Goal: Information Seeking & Learning: Learn about a topic

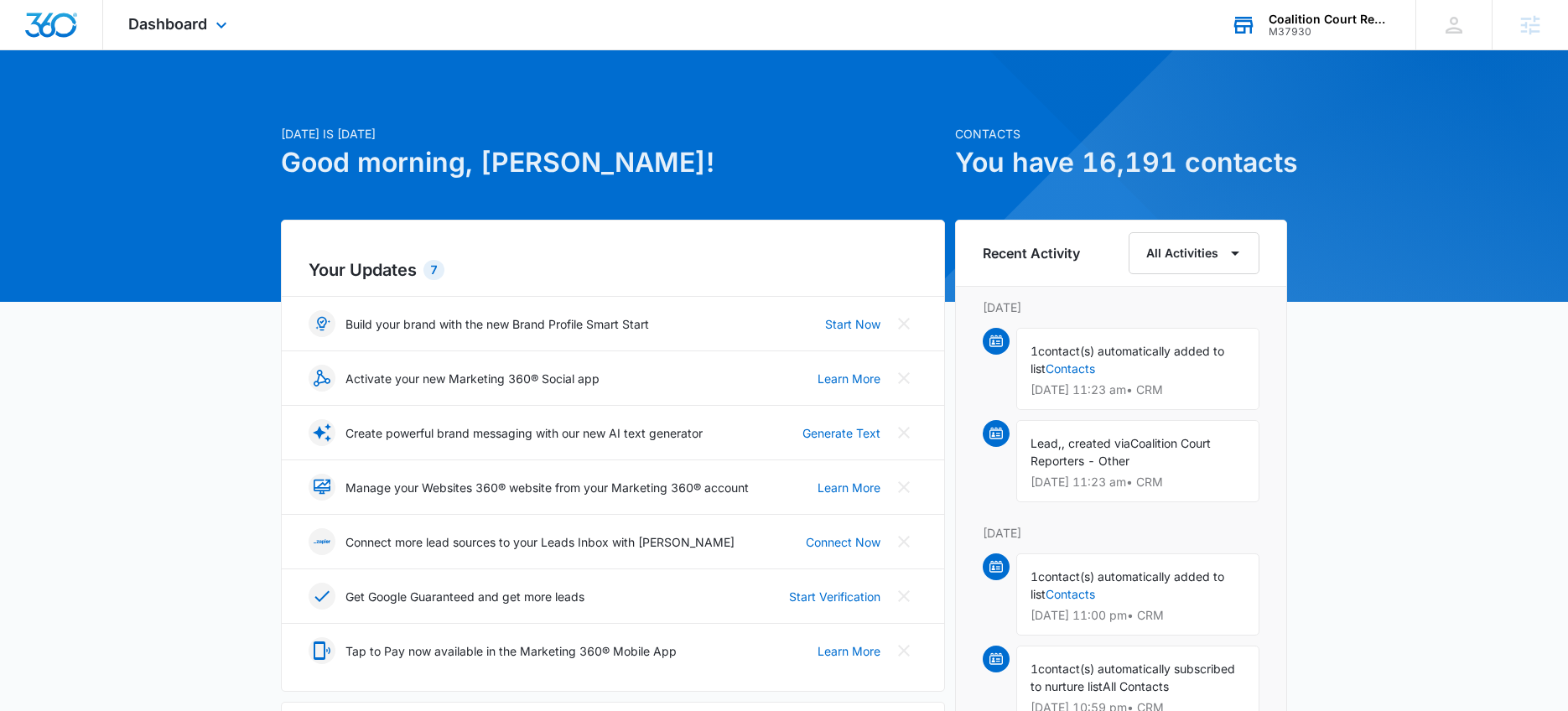
click at [1265, 33] on div "Coalition Court Reporters M37930 Your Accounts View All" at bounding box center [1311, 24] width 210 height 50
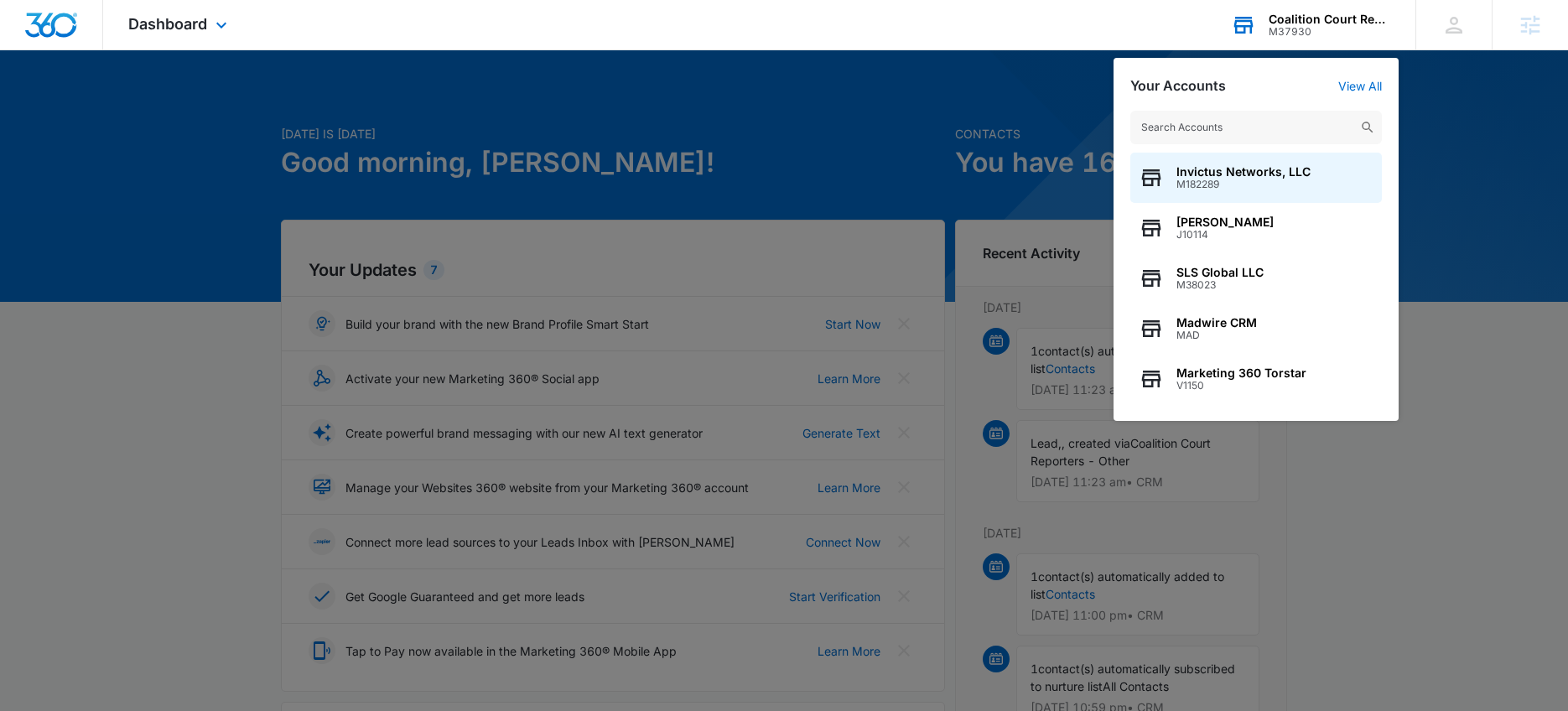
click at [1197, 127] on input "text" at bounding box center [1256, 127] width 252 height 33
click at [182, 33] on div "Dashboard Apps Reputation Websites Forms CRM Email Social Shop Payments POS Con…" at bounding box center [180, 24] width 154 height 50
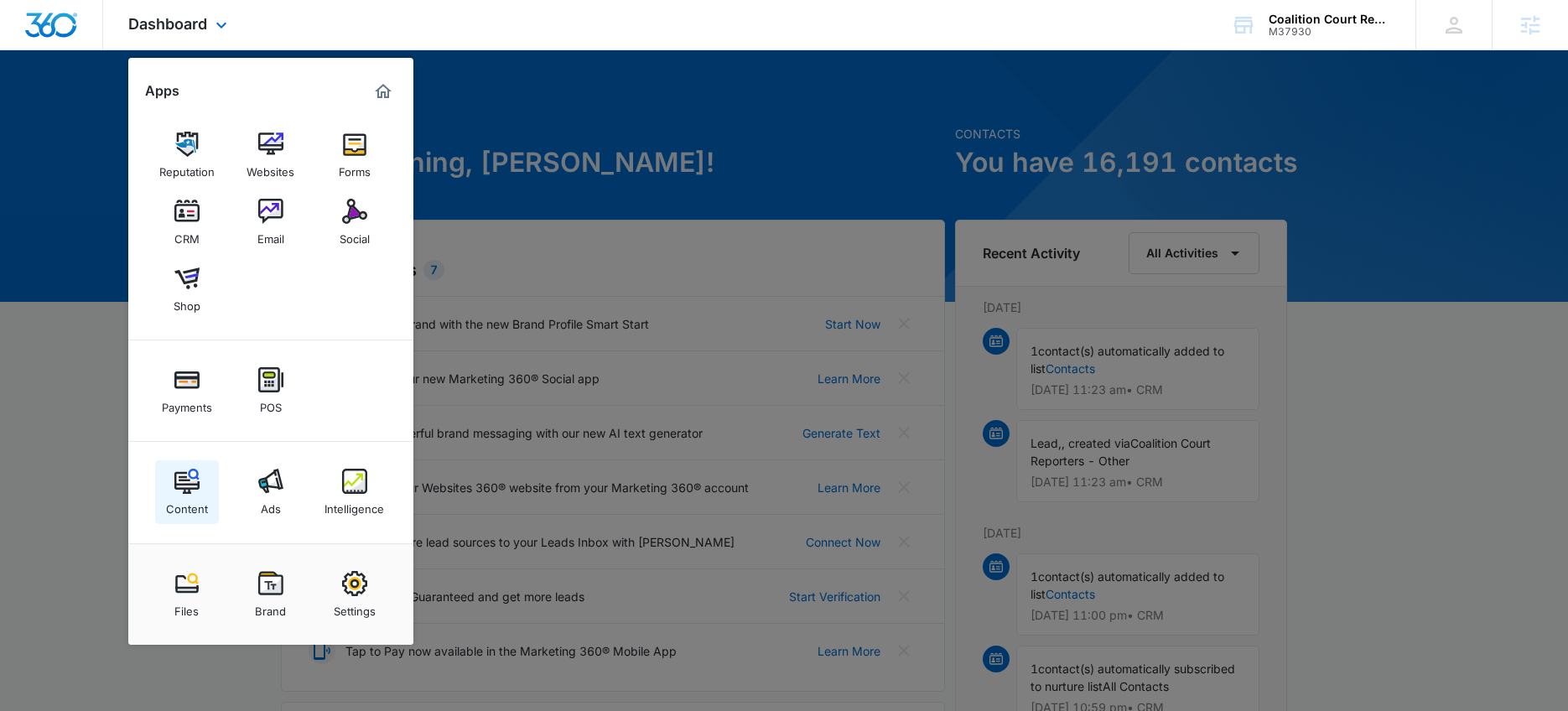
click at [182, 464] on link "Content" at bounding box center [187, 492] width 64 height 64
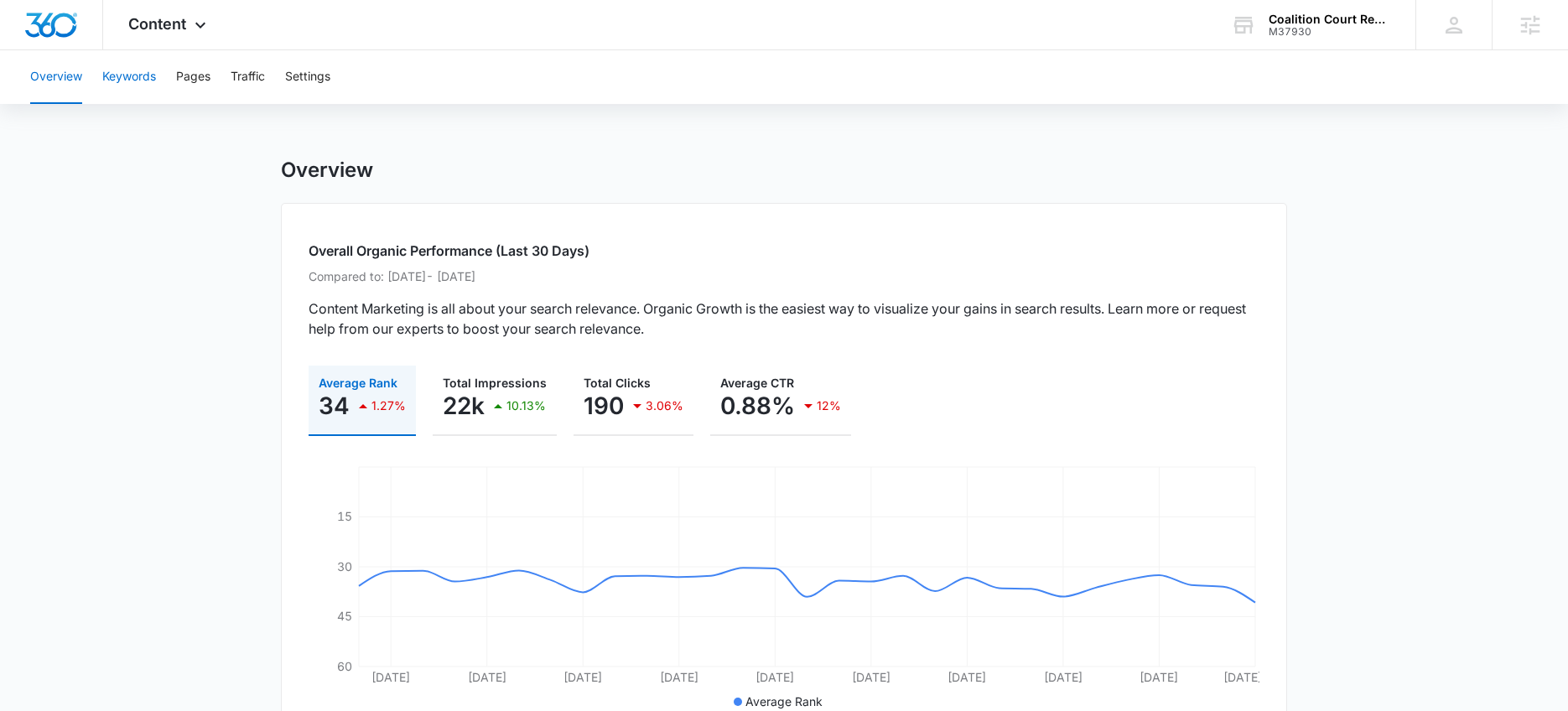
click at [124, 70] on button "Keywords" at bounding box center [128, 77] width 53 height 53
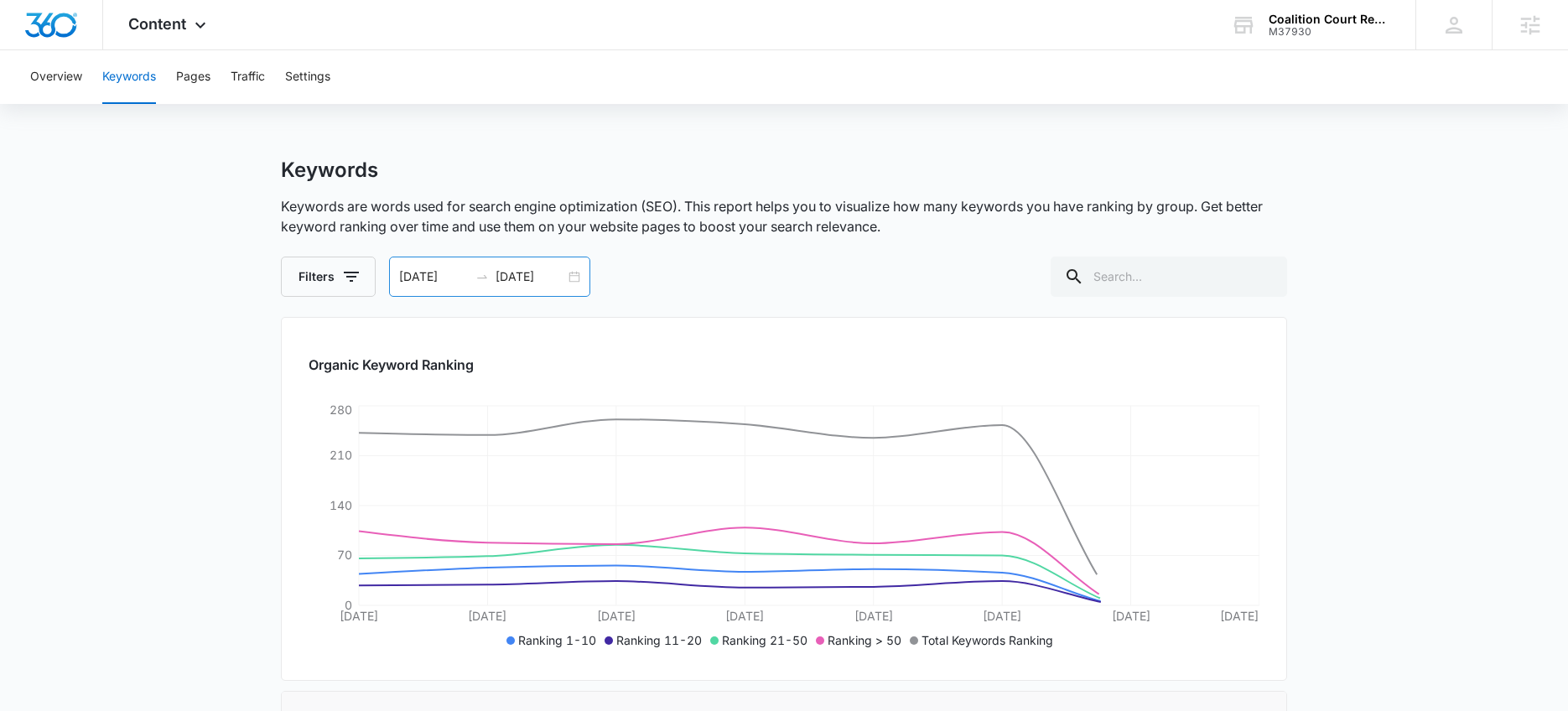
click at [568, 276] on div "08/04/2025 08/11/2025" at bounding box center [490, 276] width 201 height 41
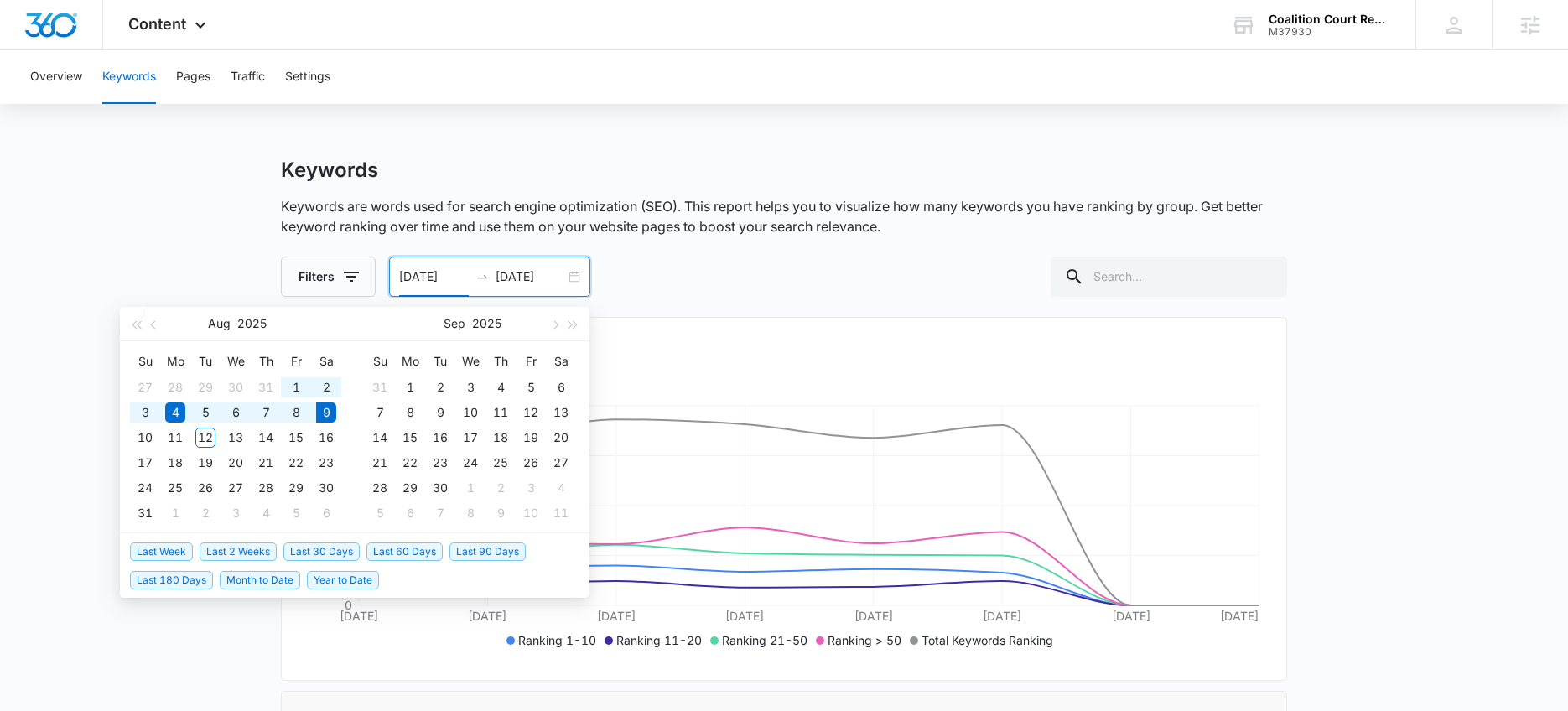
click at [461, 558] on span "Last 90 Days" at bounding box center [488, 552] width 77 height 18
type input "05/11/2025"
type input "08/09/2025"
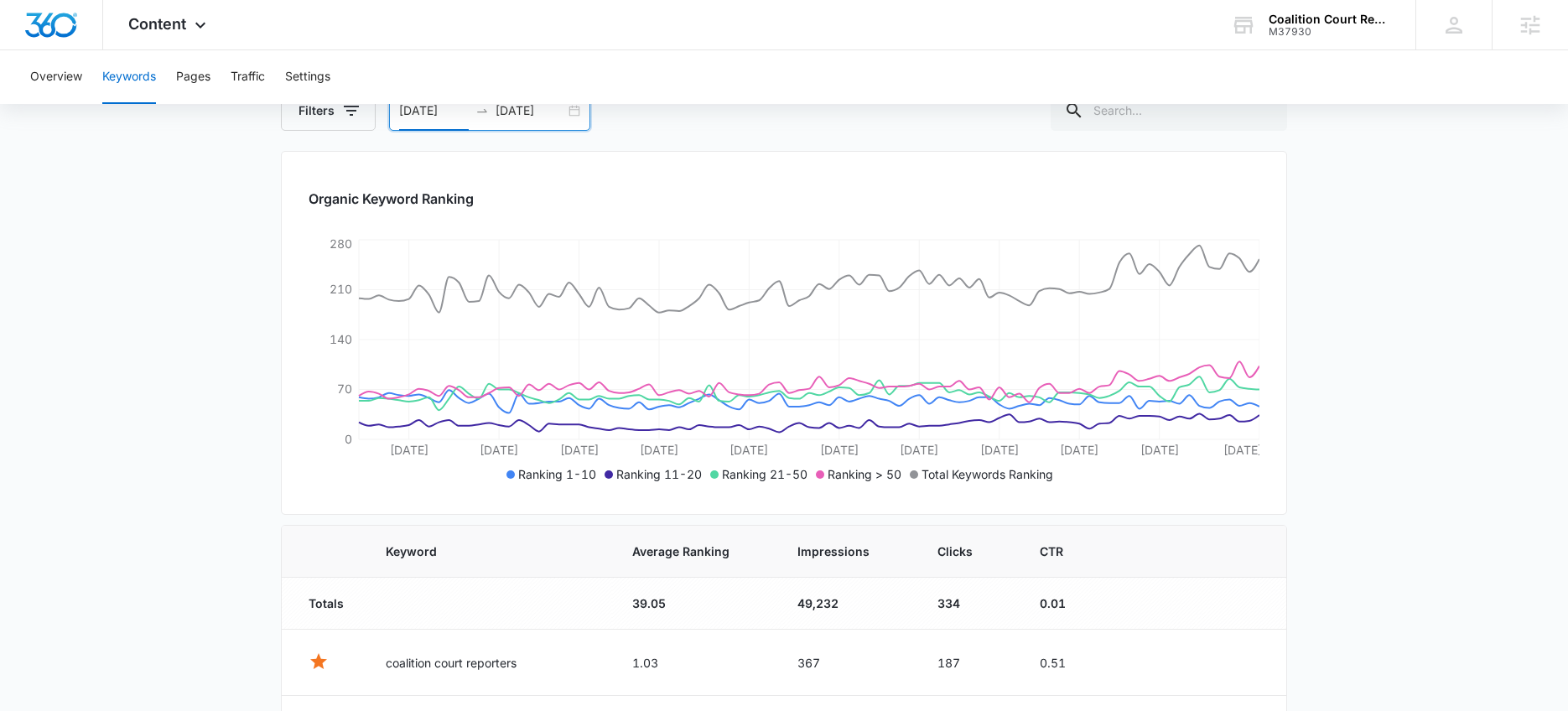
scroll to position [264, 0]
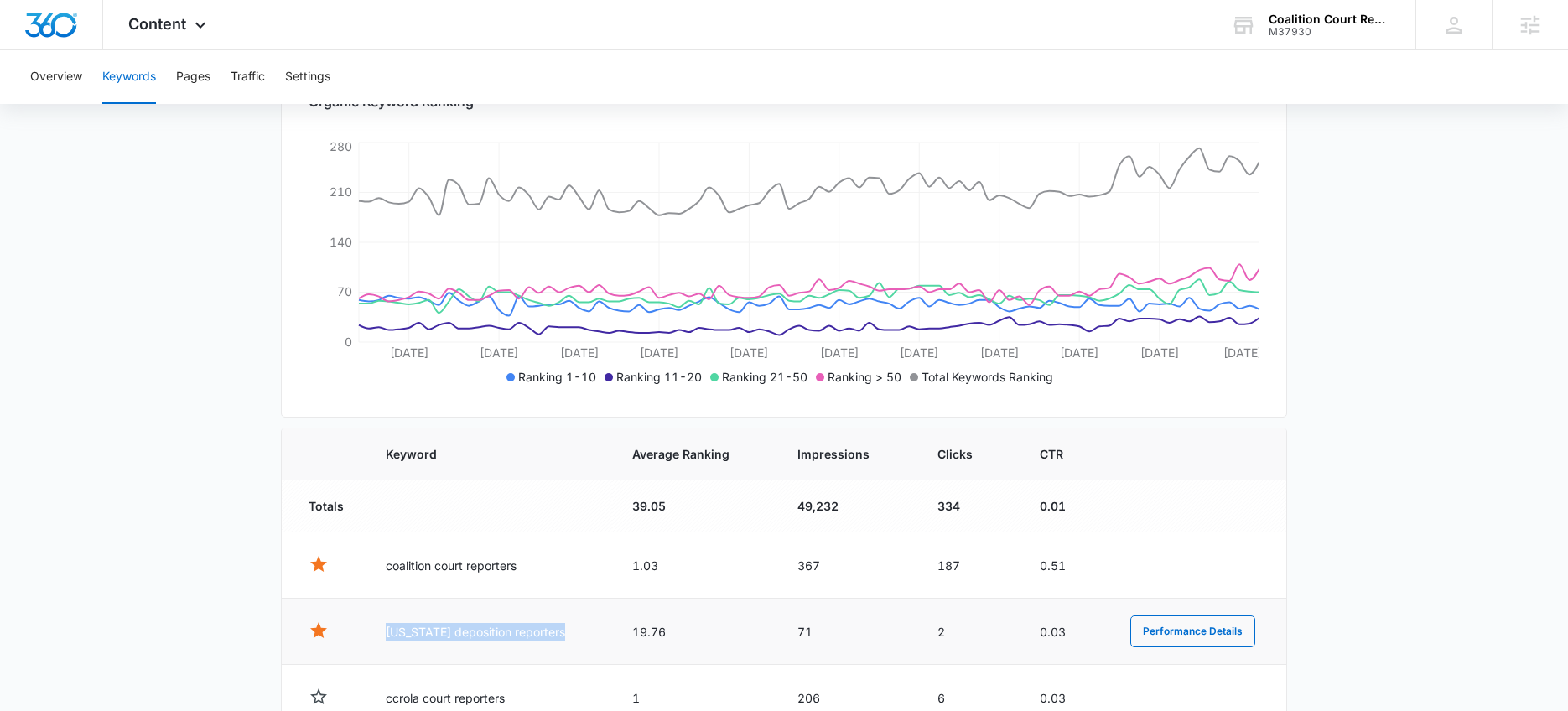
drag, startPoint x: 387, startPoint y: 631, endPoint x: 606, endPoint y: 656, distance: 220.4
click at [607, 656] on td "california deposition reporters" at bounding box center [489, 631] width 246 height 66
copy td "california deposition reporters"
click at [171, 40] on div "Content Apps Reputation Websites Forms CRM Email Social Shop Payments POS Conte…" at bounding box center [169, 24] width 133 height 50
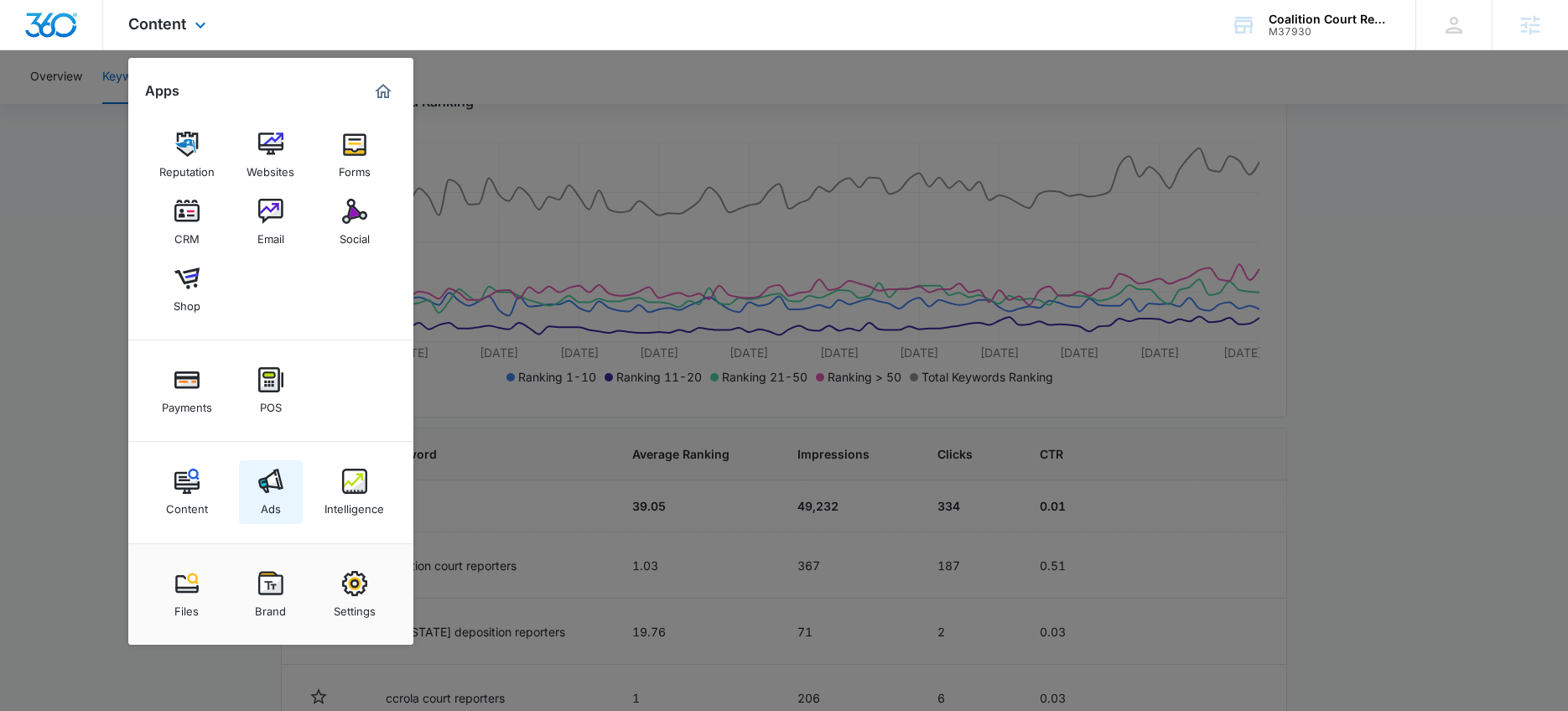
click at [271, 476] on img at bounding box center [271, 482] width 25 height 25
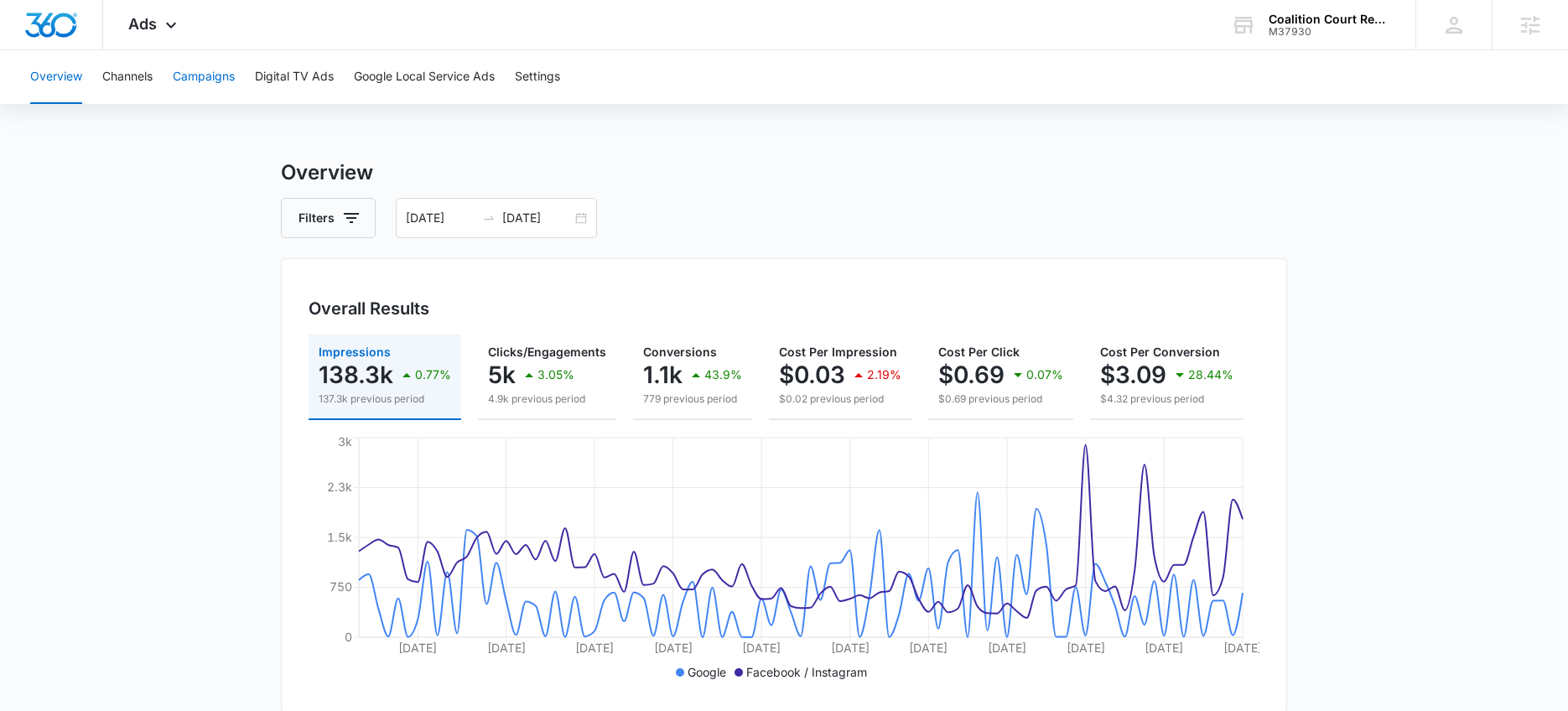
click at [212, 65] on button "Campaigns" at bounding box center [203, 77] width 62 height 53
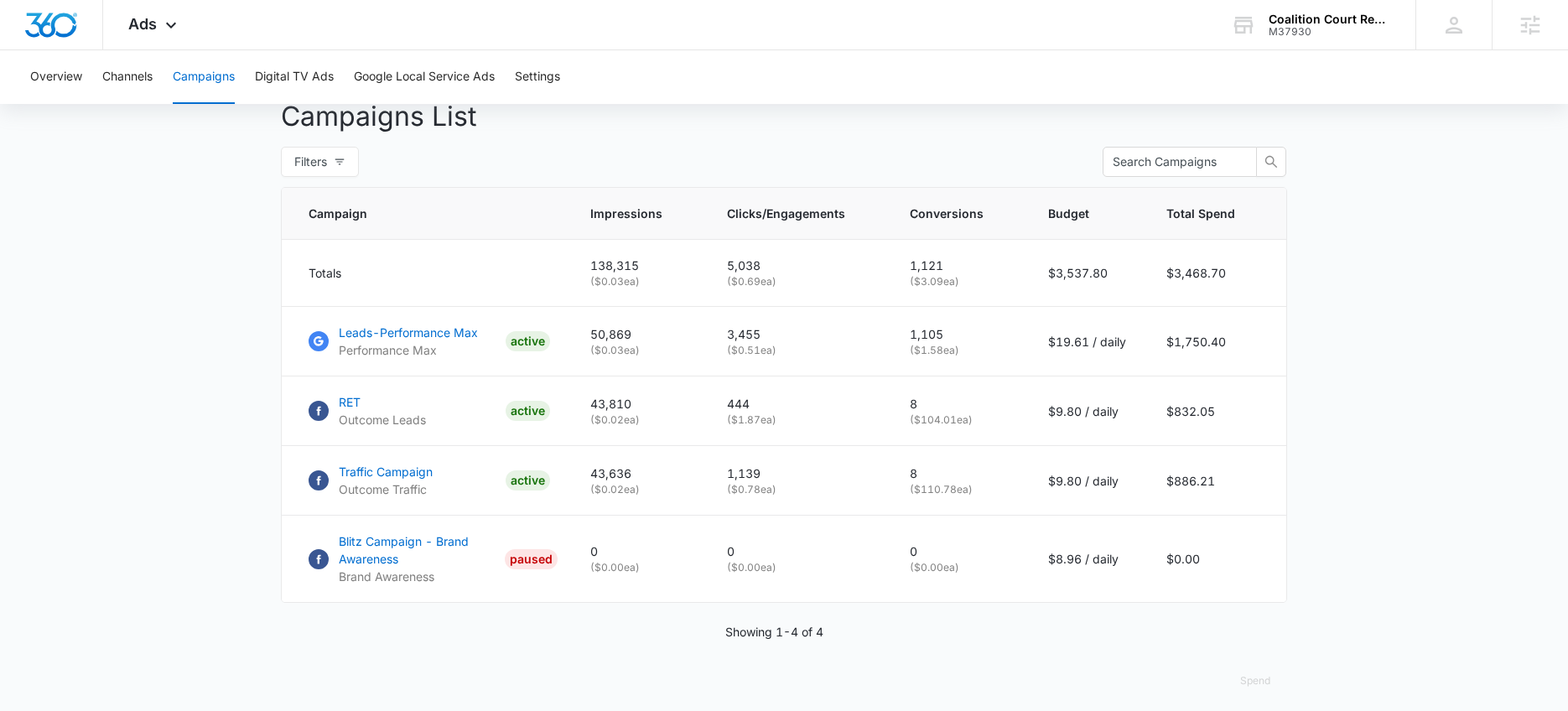
scroll to position [631, 0]
